Goal: Transaction & Acquisition: Download file/media

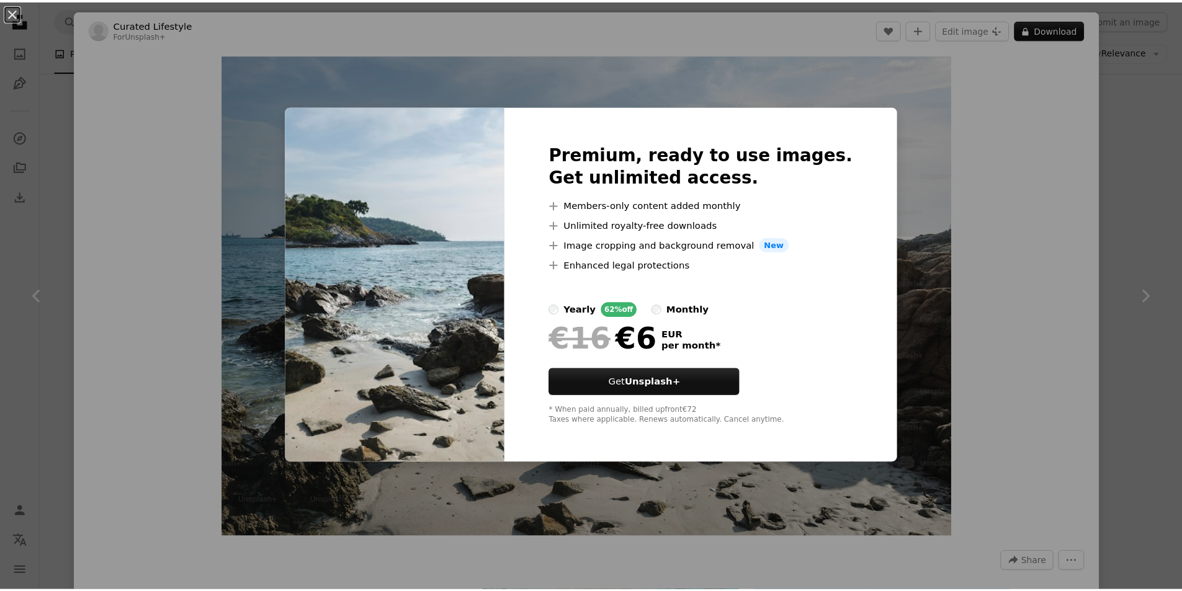
scroll to position [6455, 0]
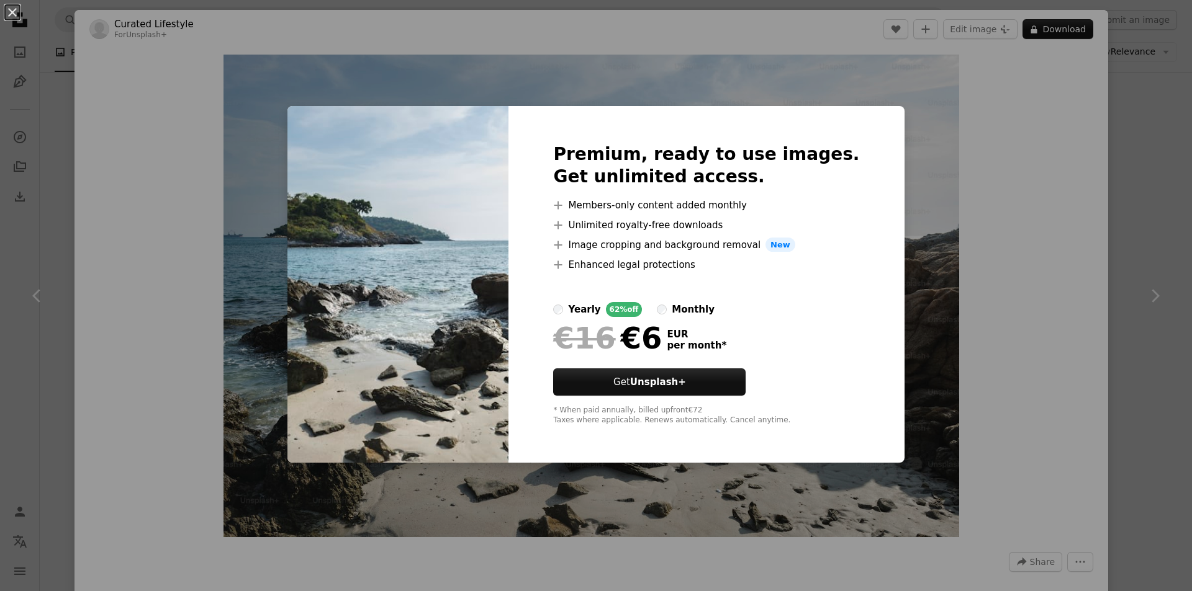
drag, startPoint x: 982, startPoint y: 209, endPoint x: 1017, endPoint y: 205, distance: 34.3
click at [984, 209] on div "An X shape Premium, ready to use images. Get unlimited access. A plus sign Memb…" at bounding box center [596, 295] width 1192 height 591
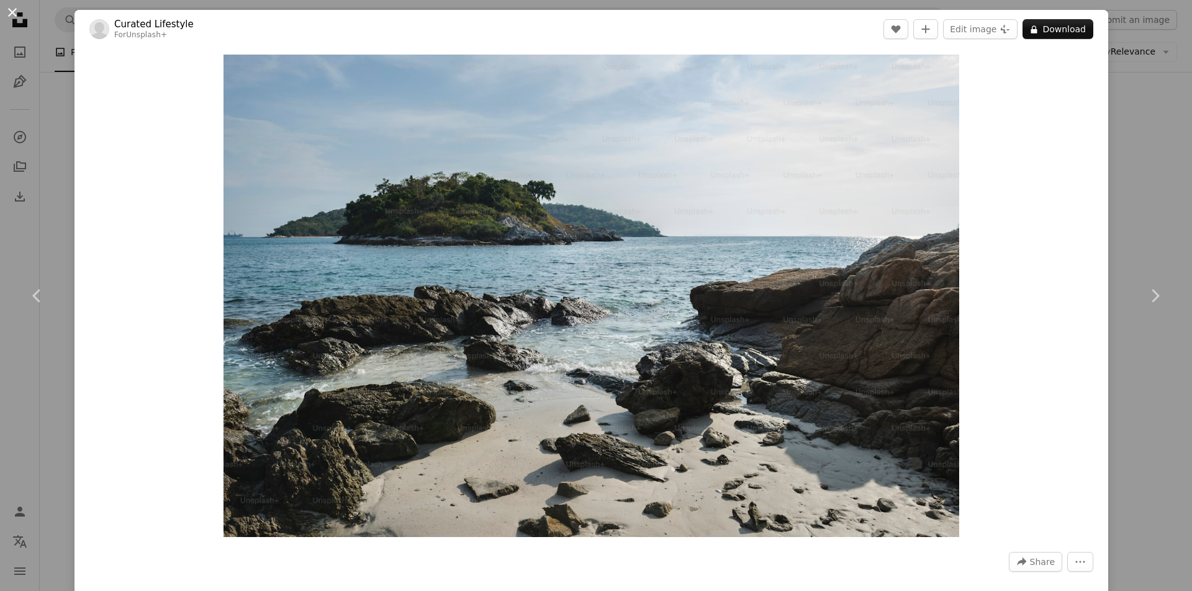
click at [10, 12] on button "An X shape" at bounding box center [12, 12] width 15 height 15
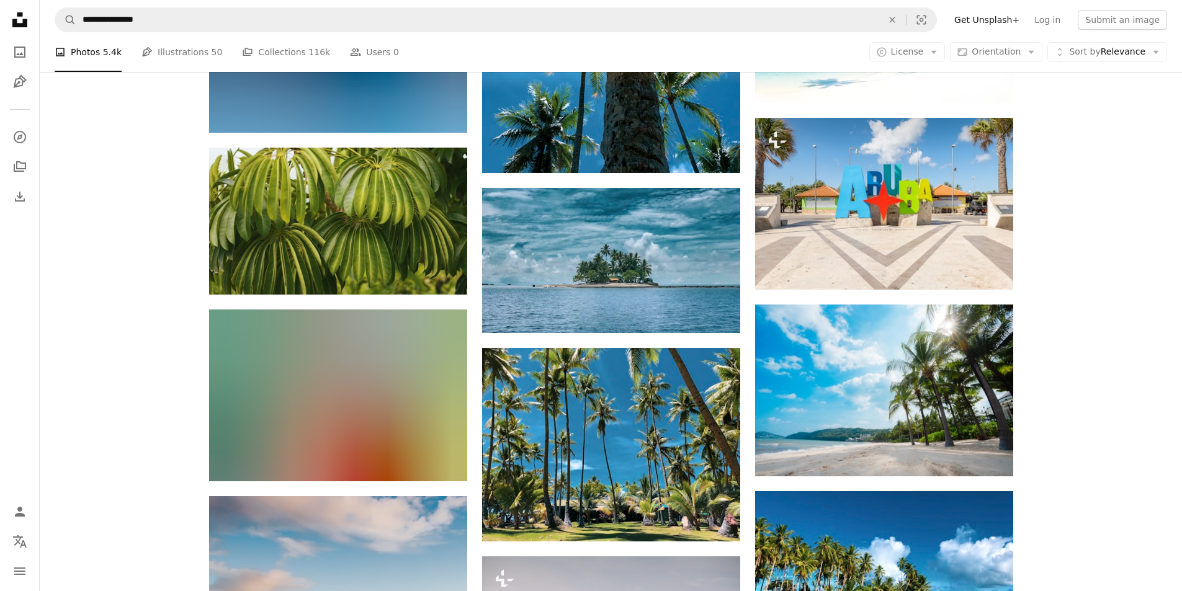
scroll to position [10923, 0]
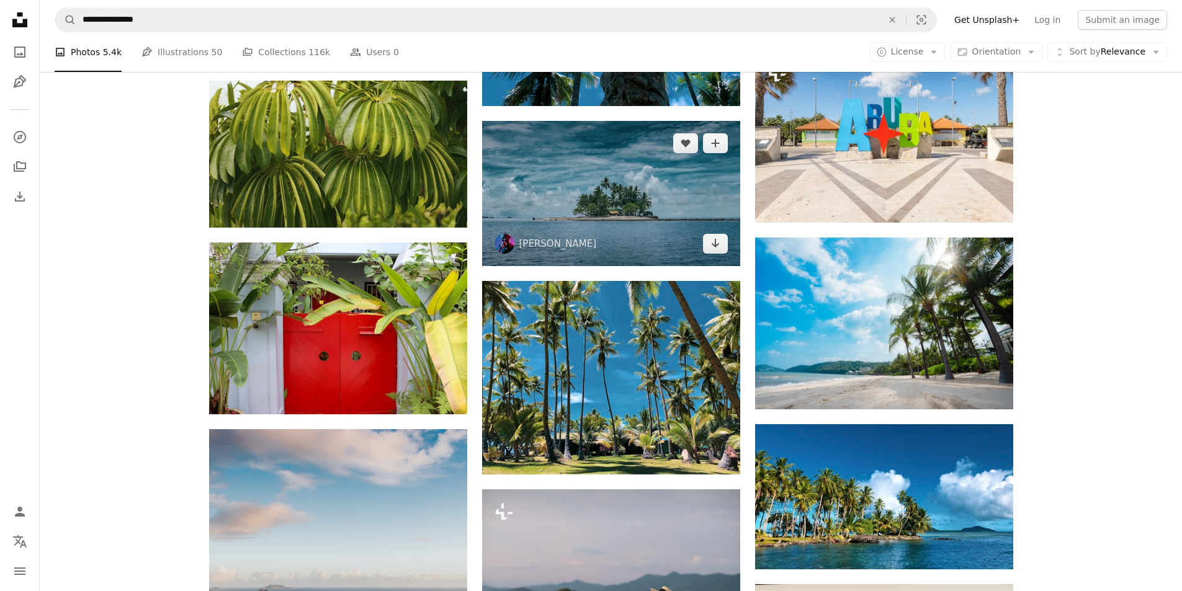
click at [621, 214] on img at bounding box center [611, 193] width 258 height 145
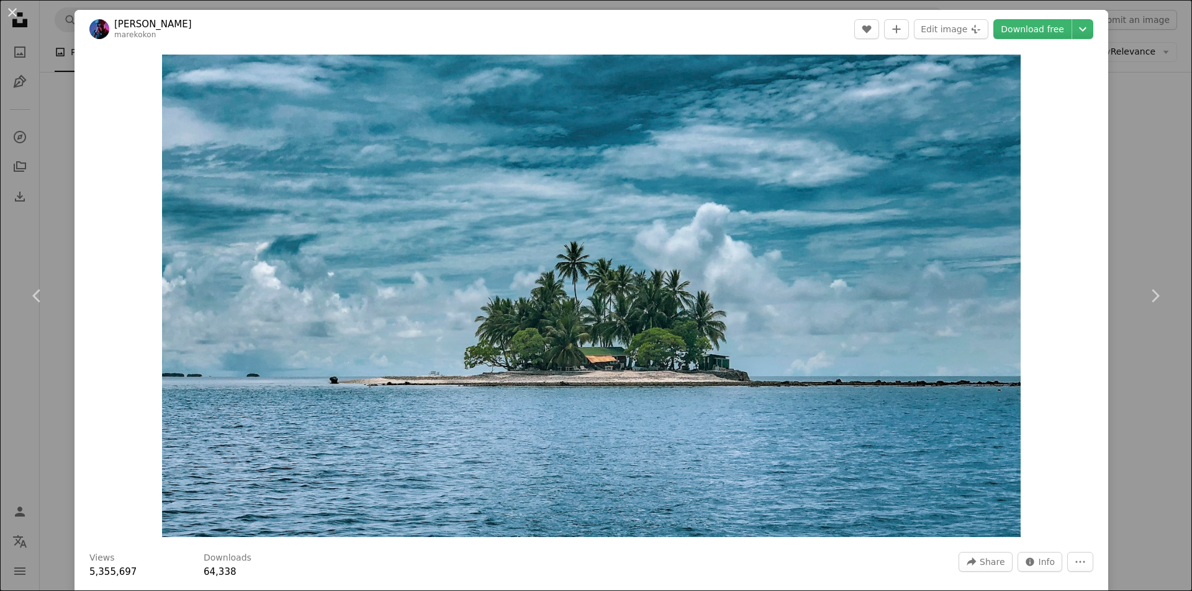
click at [1121, 112] on div "An X shape Chevron left Chevron right [PERSON_NAME] marekokon A heart A plus si…" at bounding box center [596, 295] width 1192 height 591
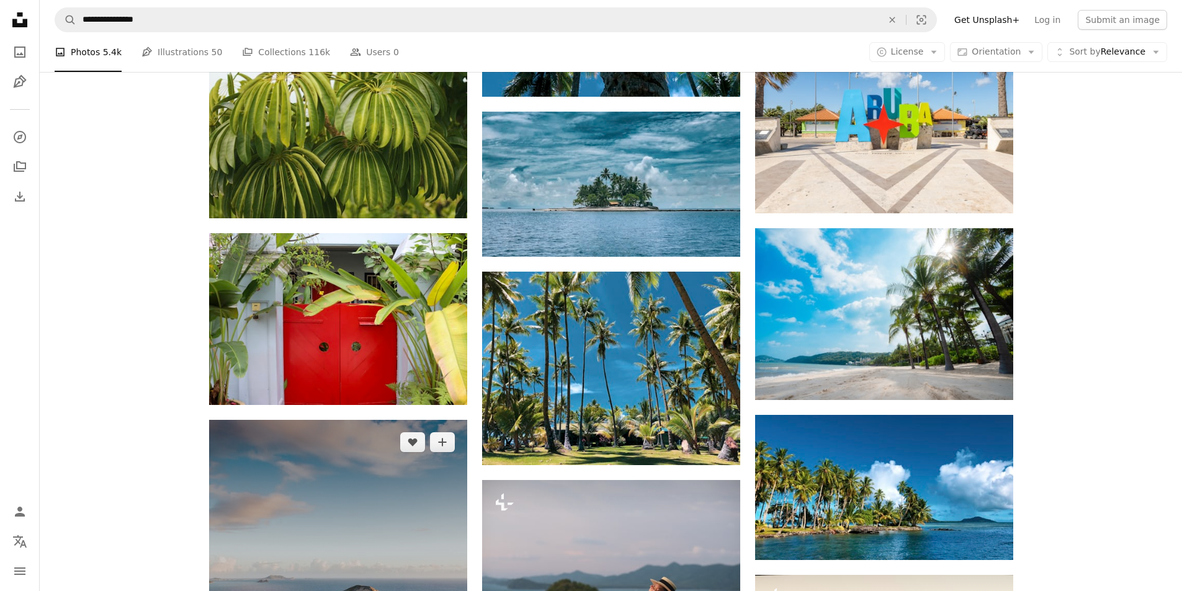
scroll to position [11234, 0]
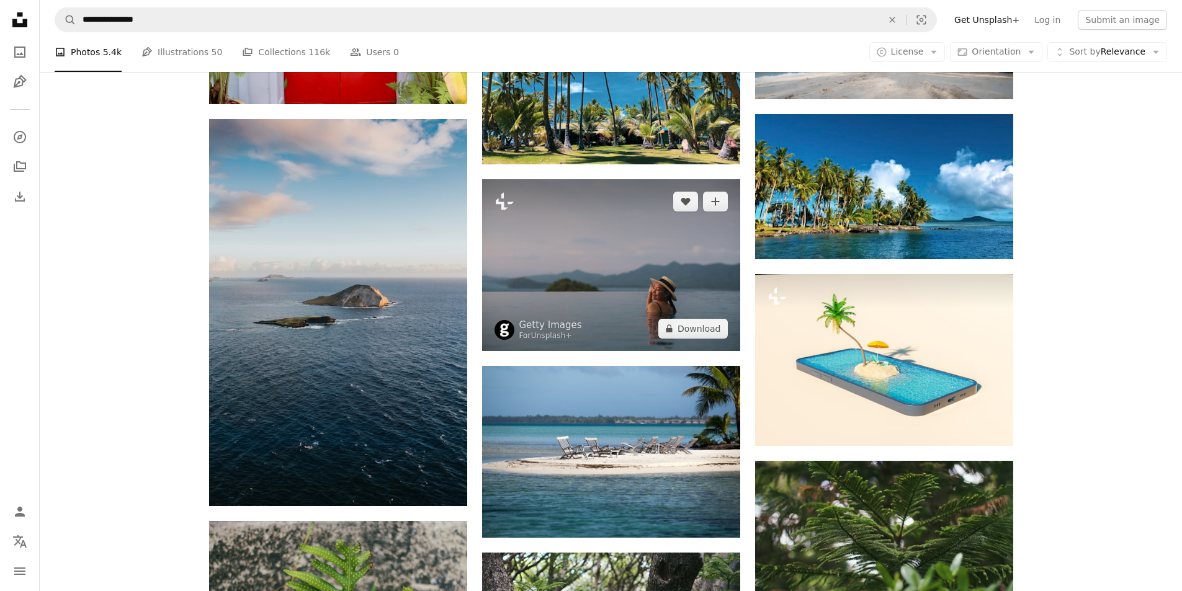
click at [591, 284] on img at bounding box center [611, 265] width 258 height 172
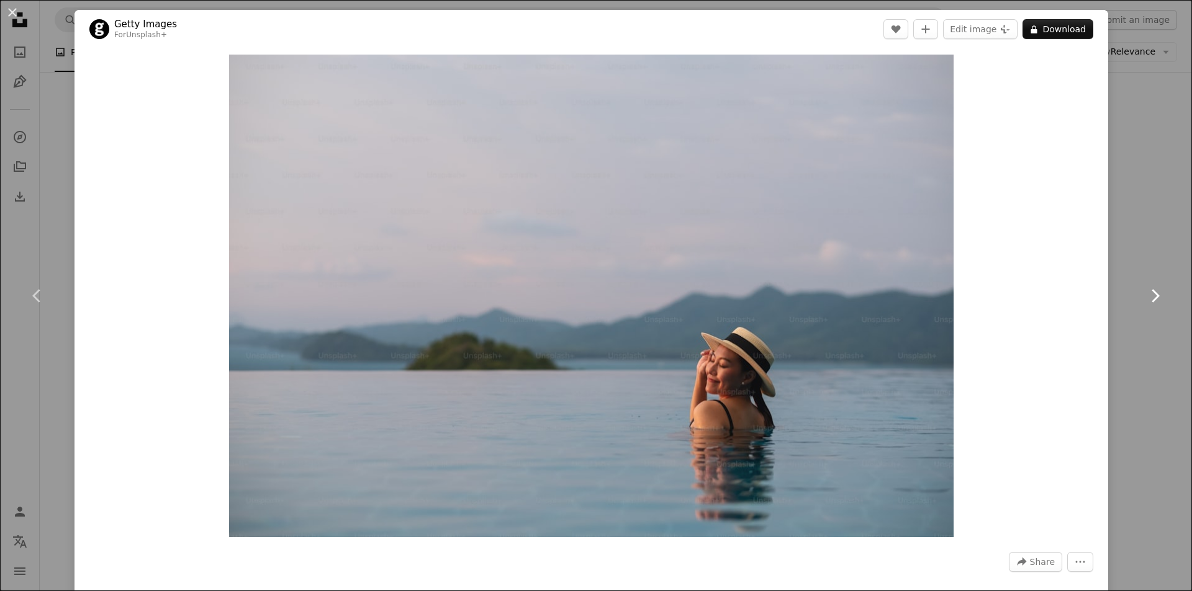
click at [1132, 248] on link "Chevron right" at bounding box center [1154, 295] width 74 height 119
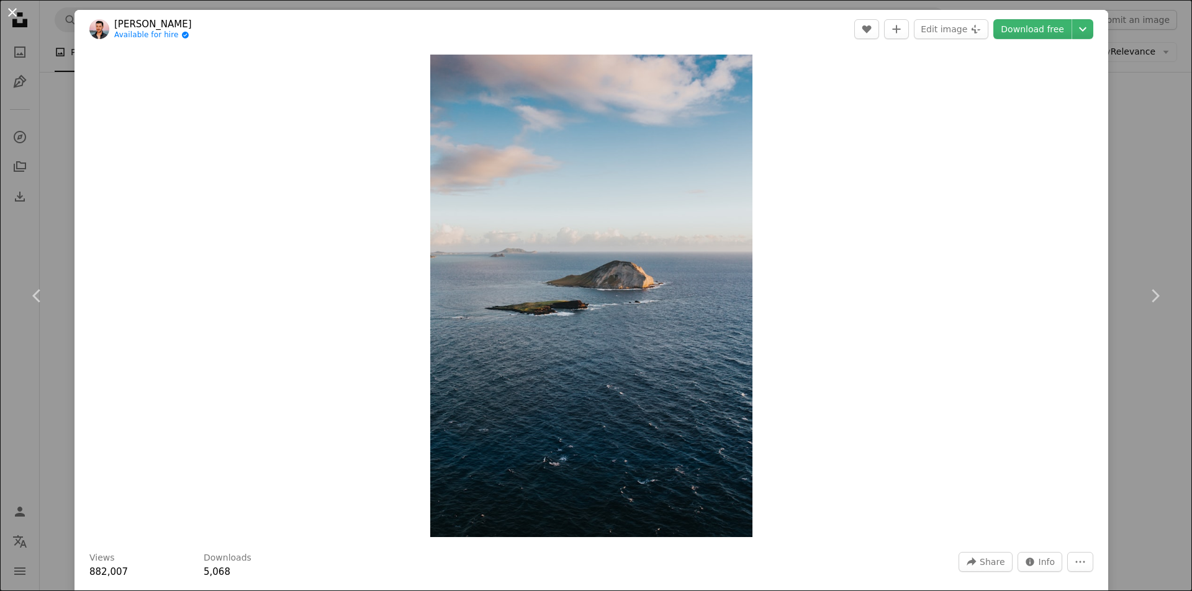
click at [13, 11] on button "An X shape" at bounding box center [12, 12] width 15 height 15
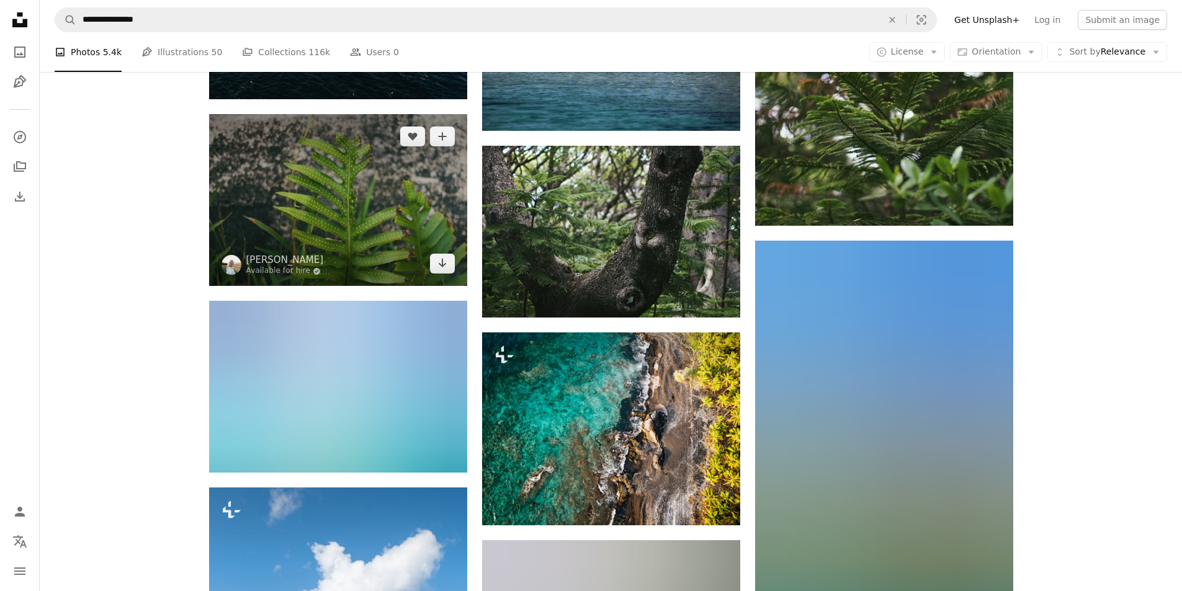
scroll to position [11668, 0]
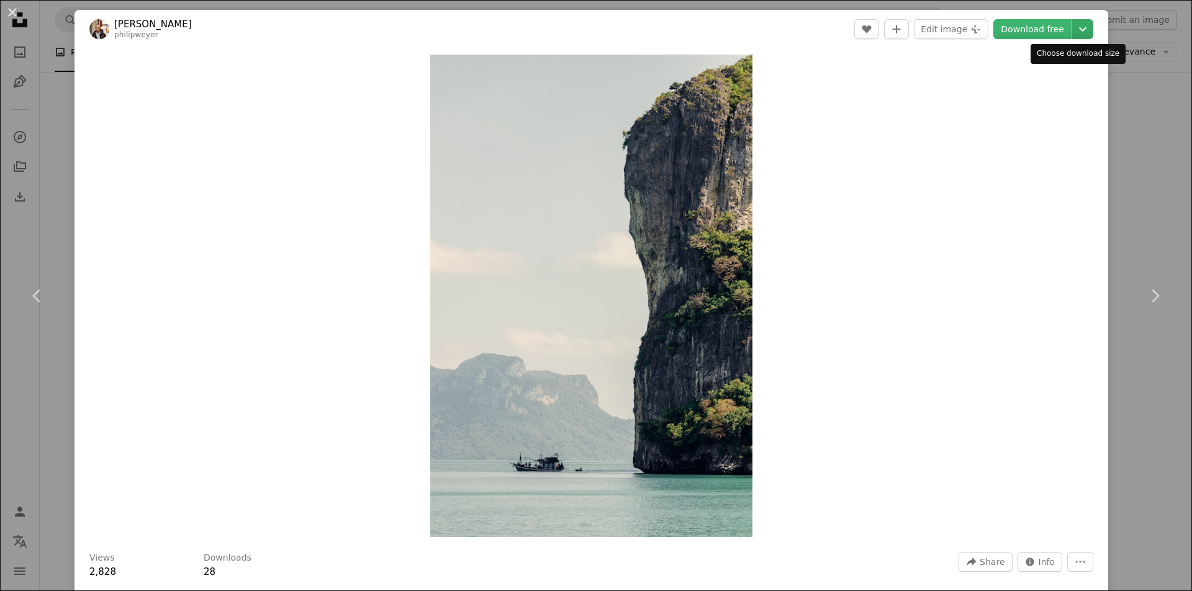
click at [1080, 29] on icon "Chevron down" at bounding box center [1082, 29] width 20 height 15
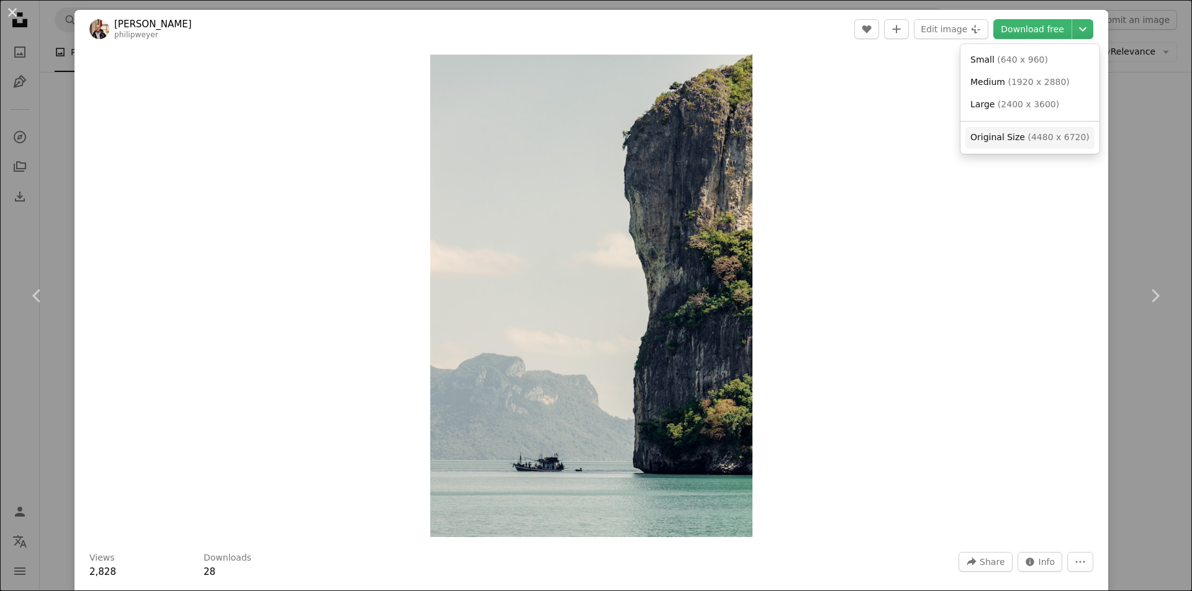
click at [1033, 138] on span "( 4480 x 6720 )" at bounding box center [1057, 137] width 61 height 10
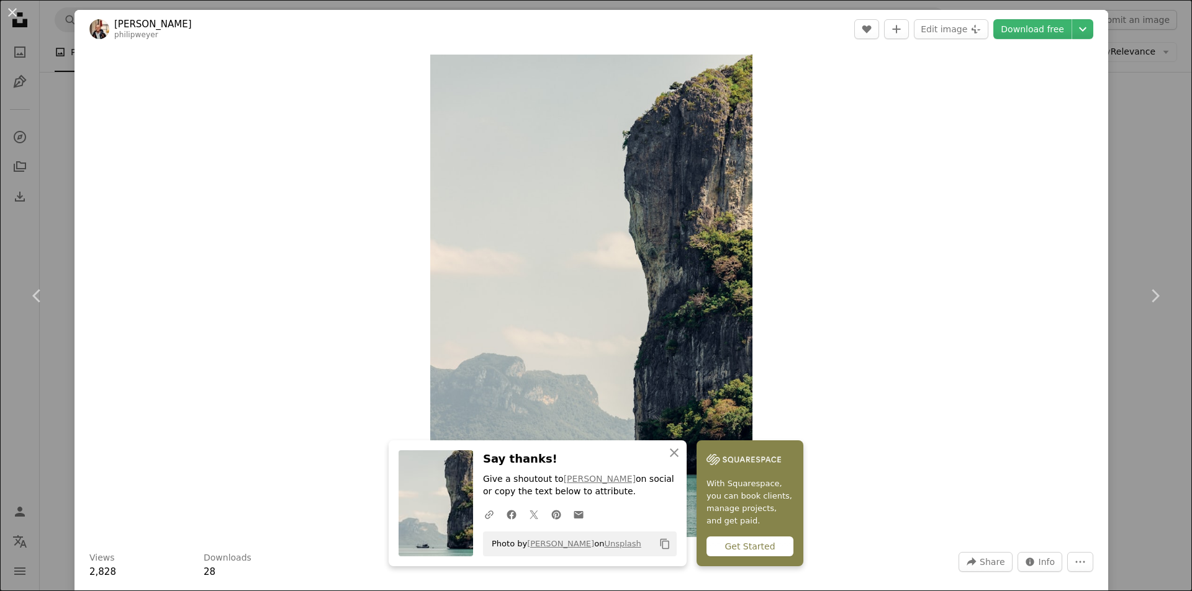
drag, startPoint x: 13, startPoint y: 12, endPoint x: 94, endPoint y: 63, distance: 95.4
click at [12, 12] on button "An X shape" at bounding box center [12, 12] width 15 height 15
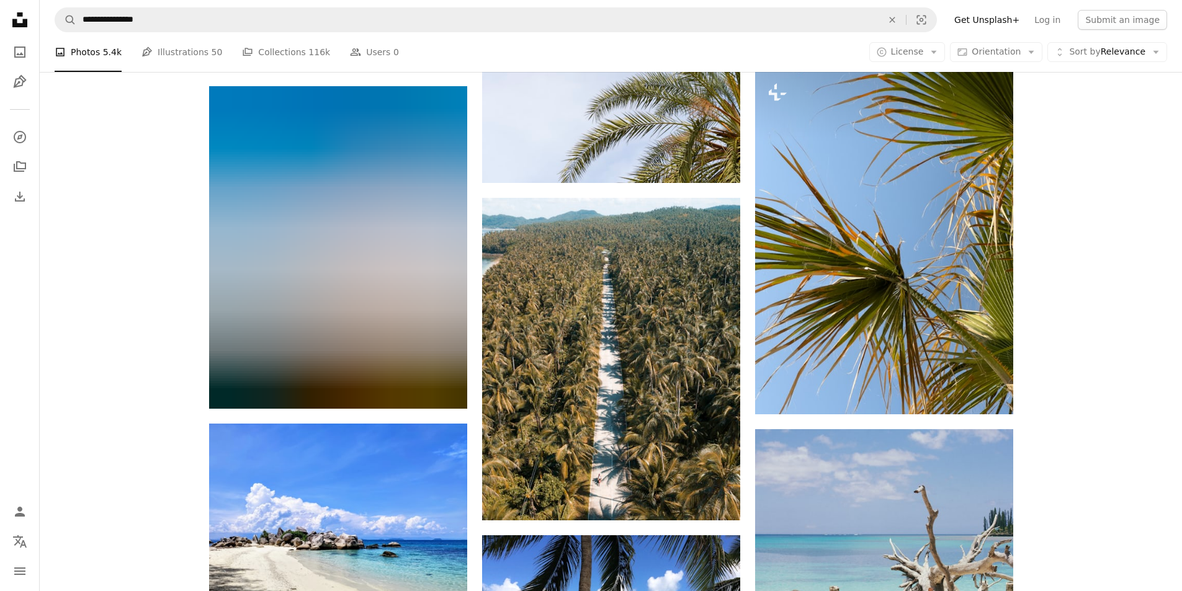
scroll to position [15392, 0]
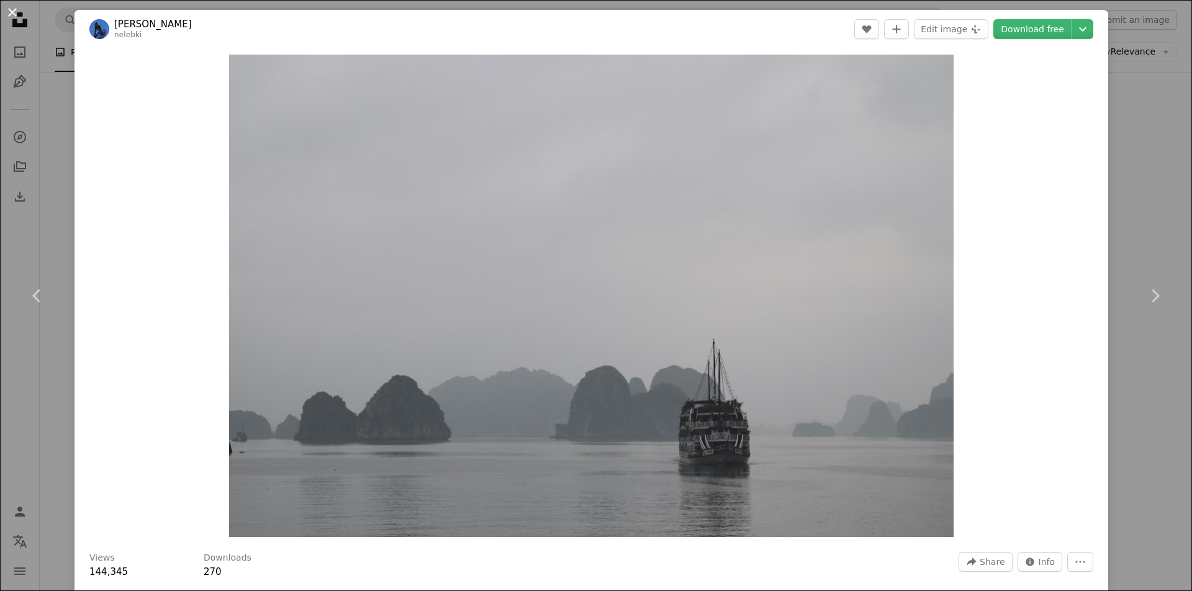
click at [15, 14] on button "An X shape" at bounding box center [12, 12] width 15 height 15
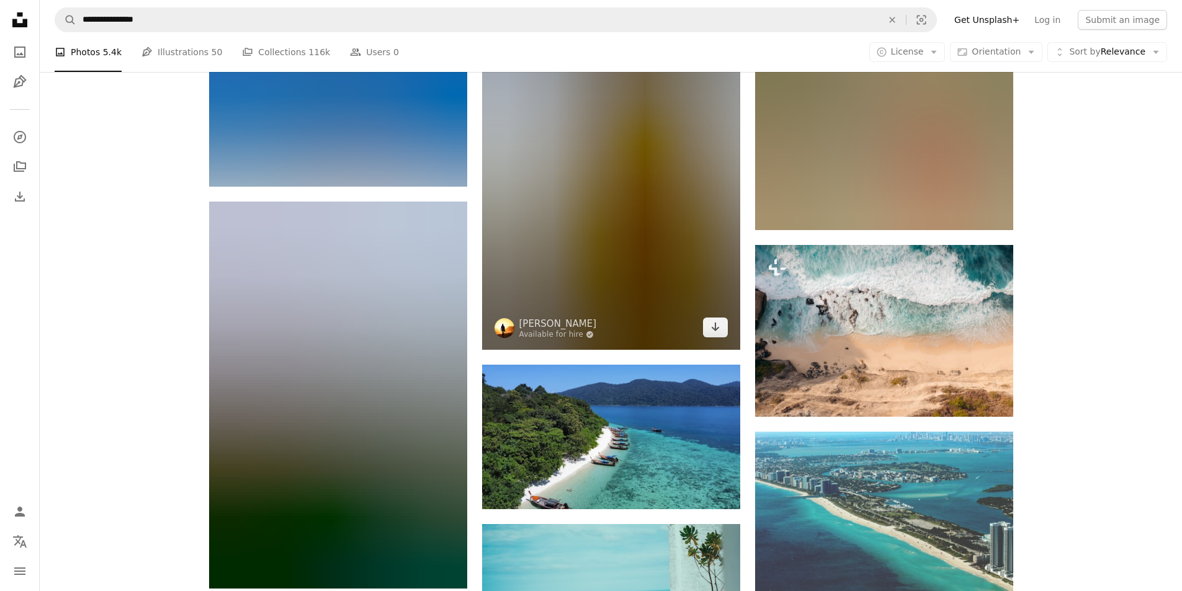
scroll to position [21040, 0]
